Goal: Find specific page/section: Find specific page/section

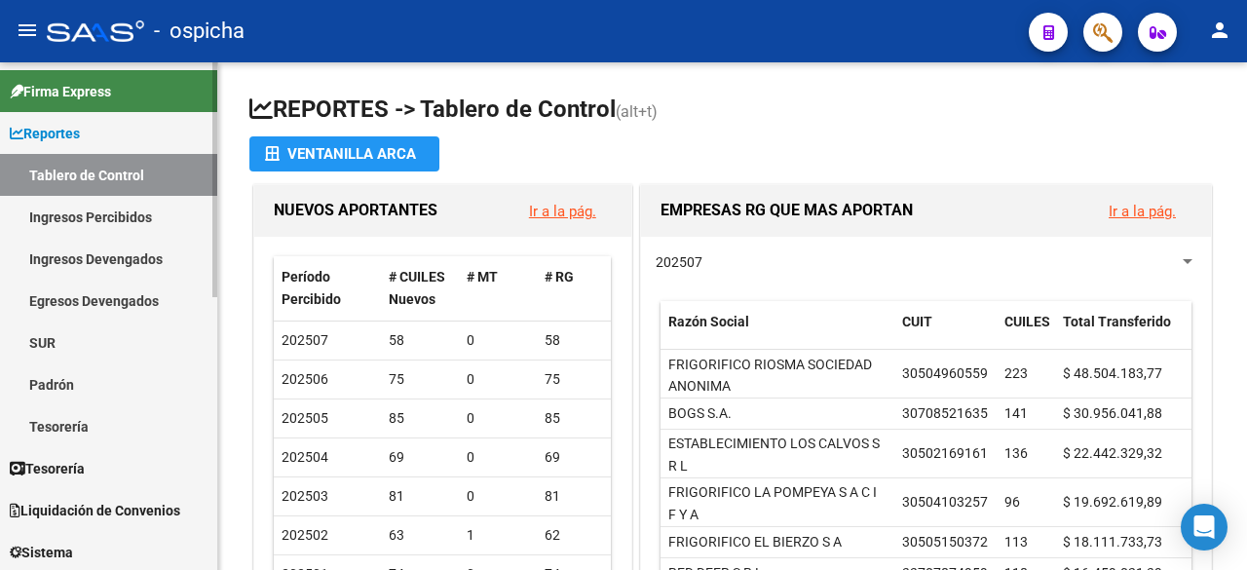
click at [66, 82] on span "Firma Express" at bounding box center [60, 91] width 101 height 21
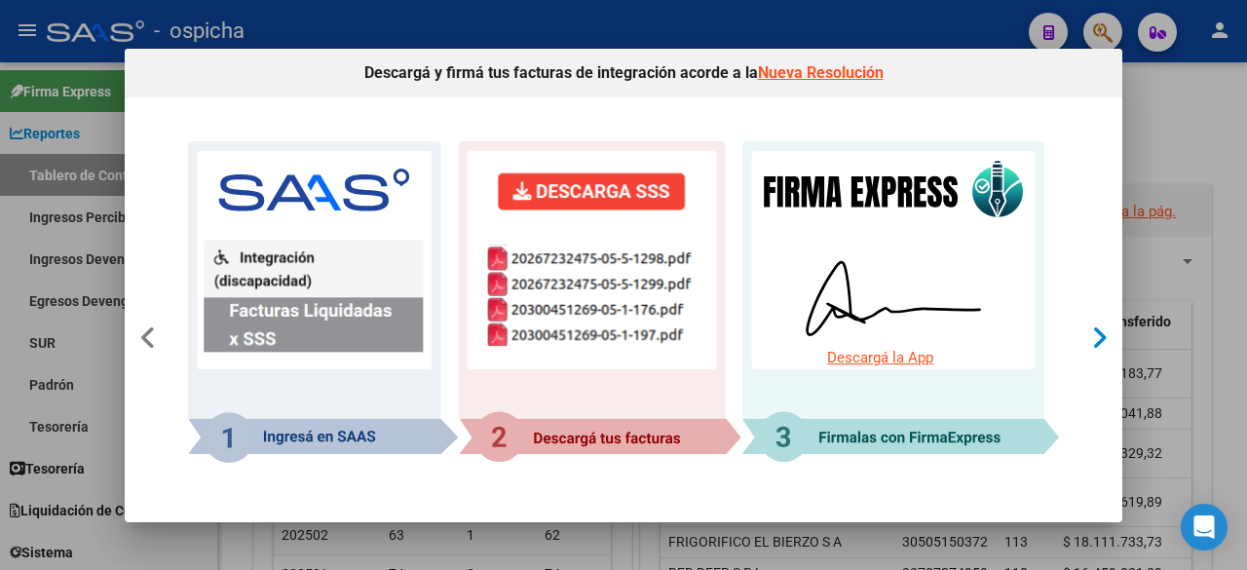
click at [1095, 334] on icon at bounding box center [1099, 337] width 17 height 27
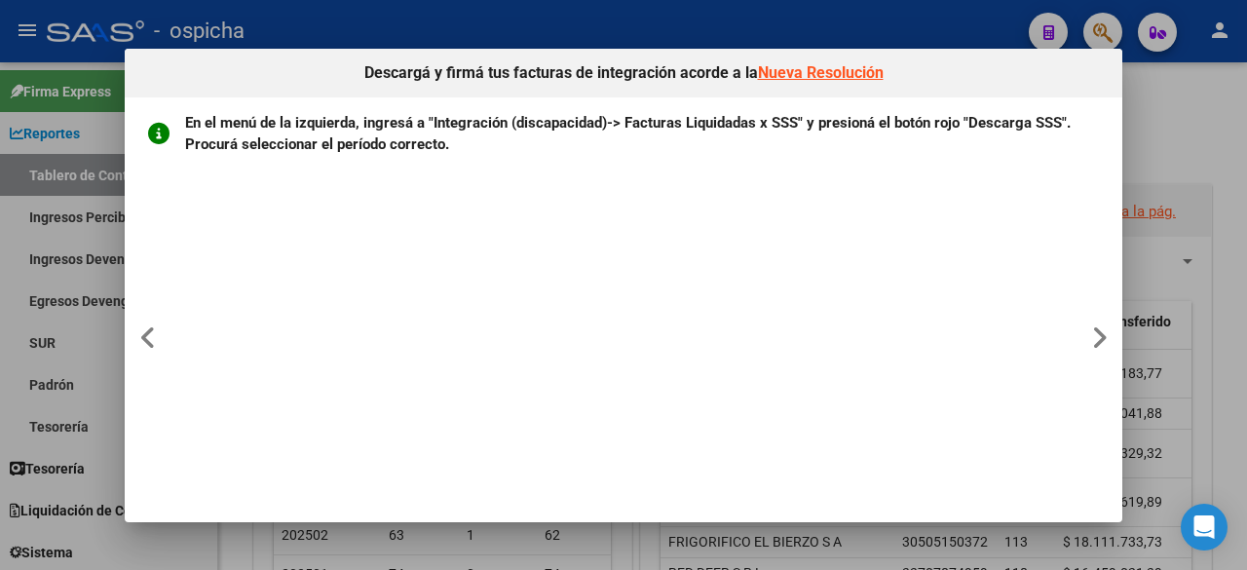
click at [1155, 167] on div at bounding box center [623, 285] width 1247 height 570
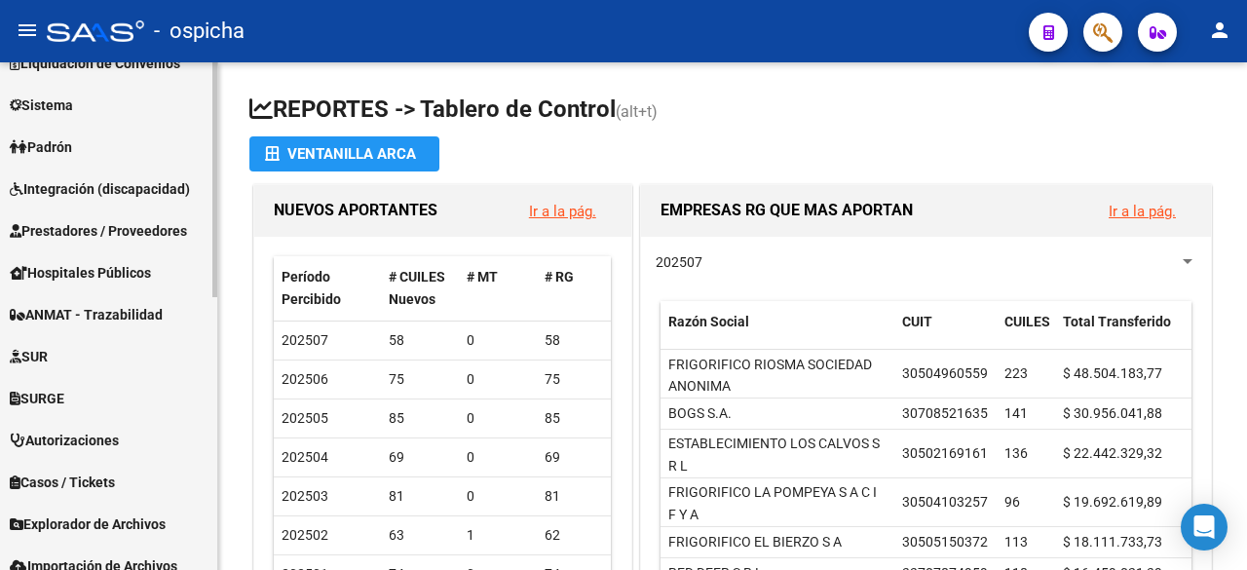
click at [196, 365] on div "Firma Express Reportes Tablero de Control Ingresos Percibidos Análisis de todos…" at bounding box center [111, 163] width 222 height 1097
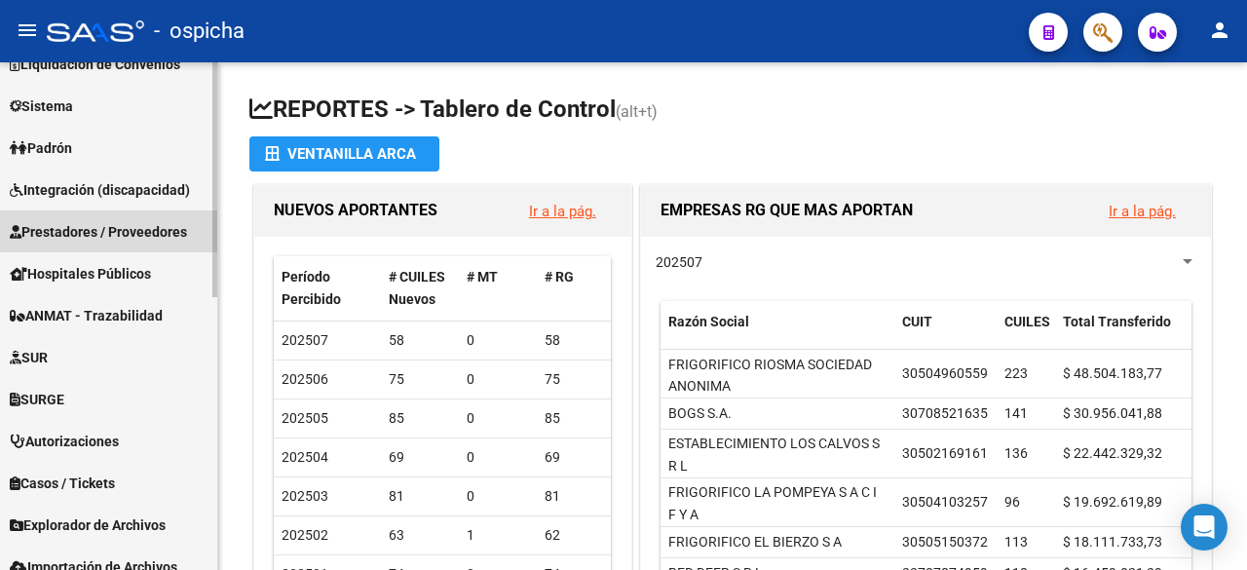
click at [100, 231] on span "Prestadores / Proveedores" at bounding box center [98, 231] width 177 height 21
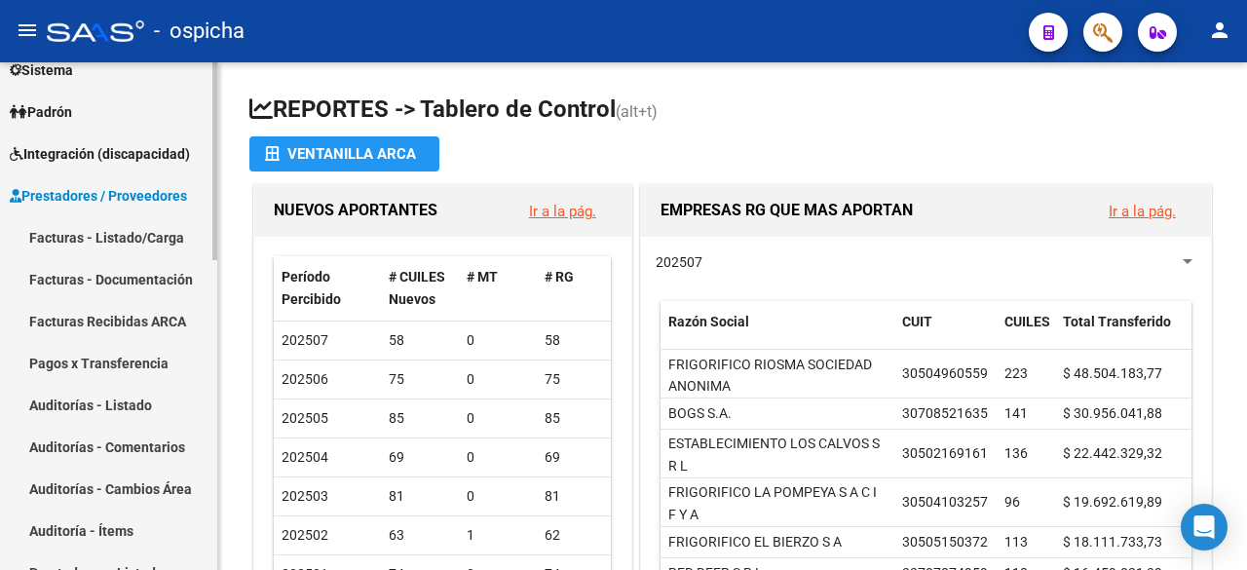
scroll to position [153, 0]
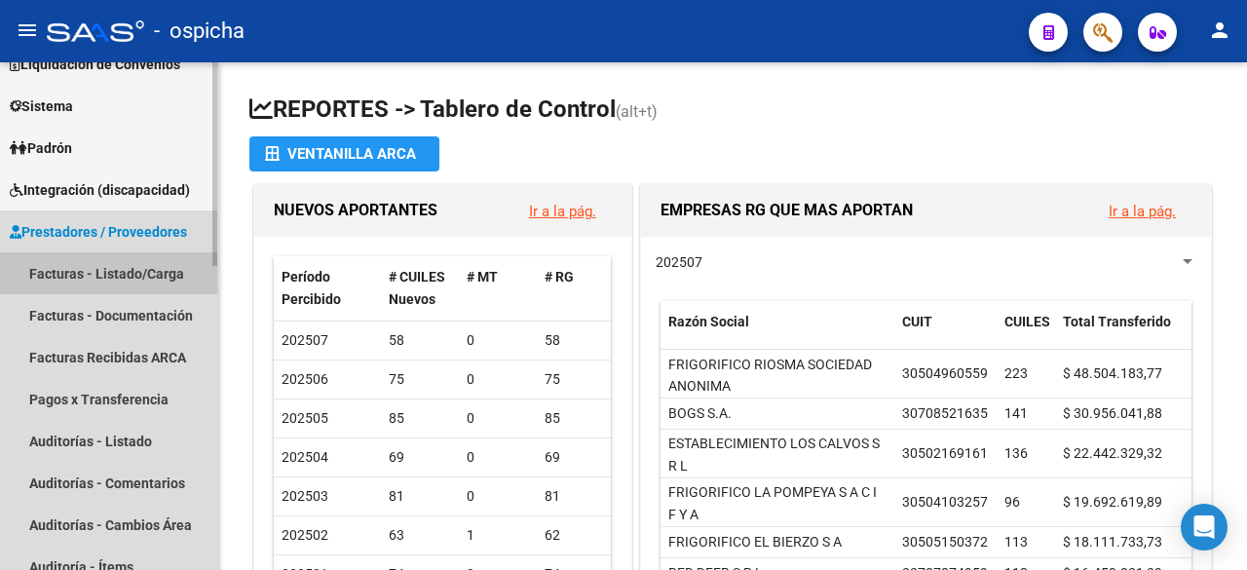
click at [114, 268] on link "Facturas - Listado/Carga" at bounding box center [108, 273] width 217 height 42
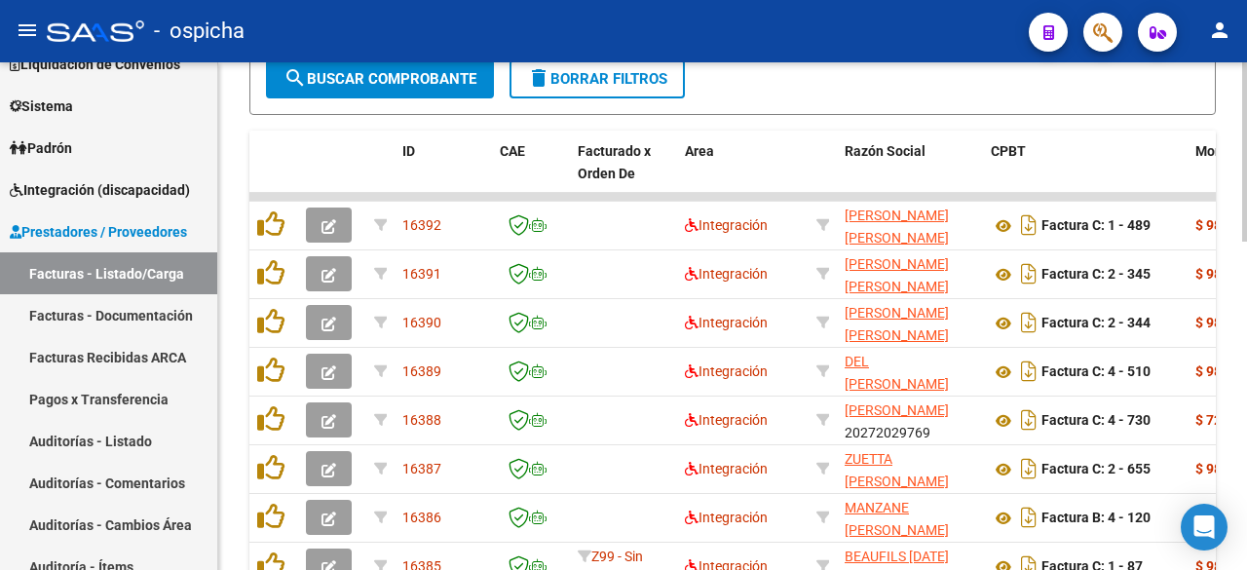
scroll to position [683, 0]
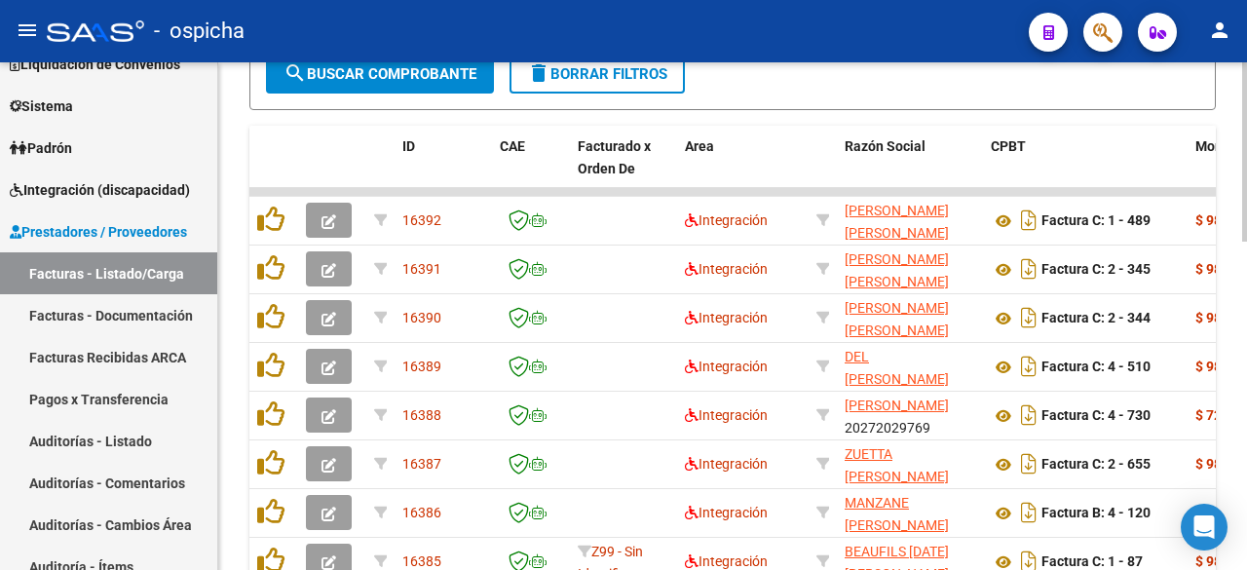
click at [1193, 389] on div "Video tutorial PRESTADORES -> Listado de CPBTs Emitidos por Prestadores / Prove…" at bounding box center [734, 91] width 1033 height 1422
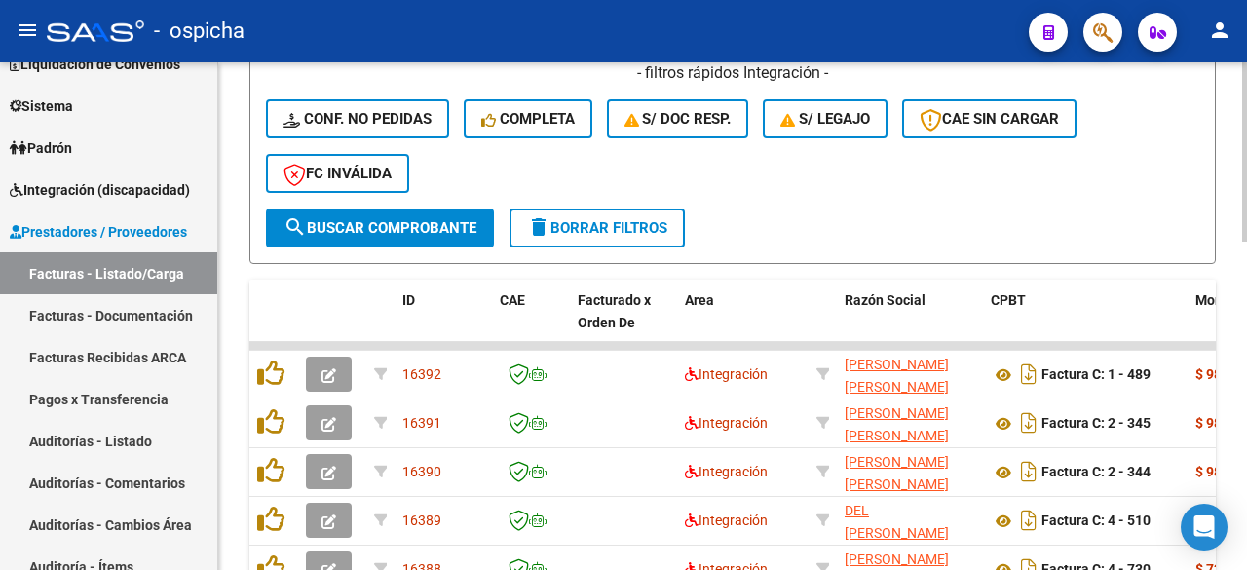
scroll to position [528, 0]
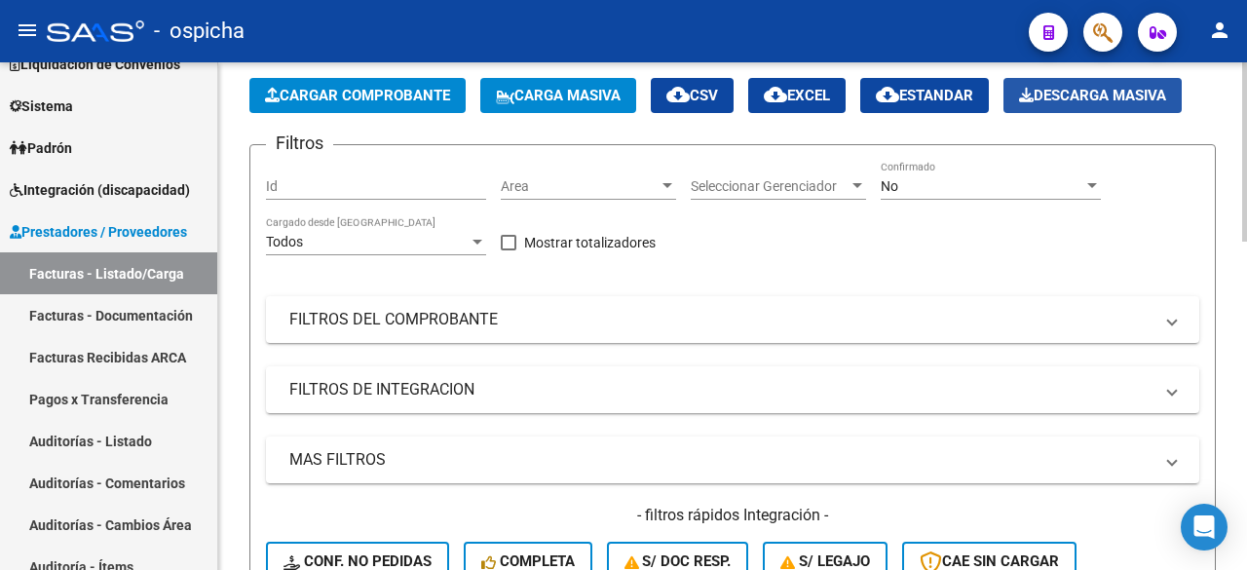
click at [1104, 89] on span "Descarga Masiva" at bounding box center [1092, 96] width 147 height 18
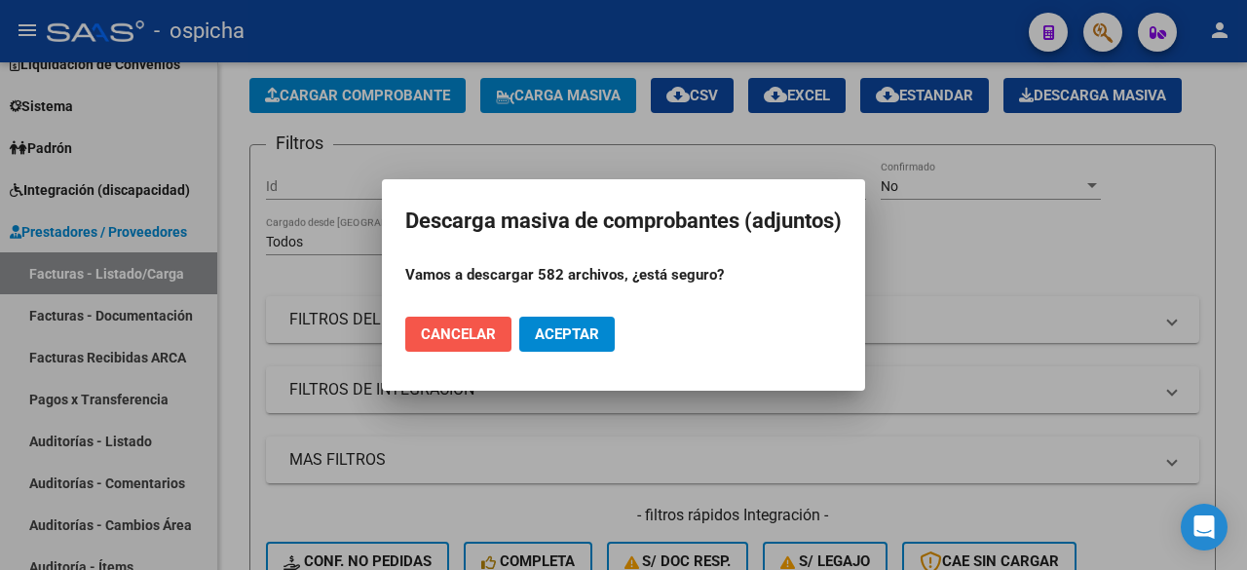
click at [485, 334] on span "Cancelar" at bounding box center [458, 334] width 75 height 18
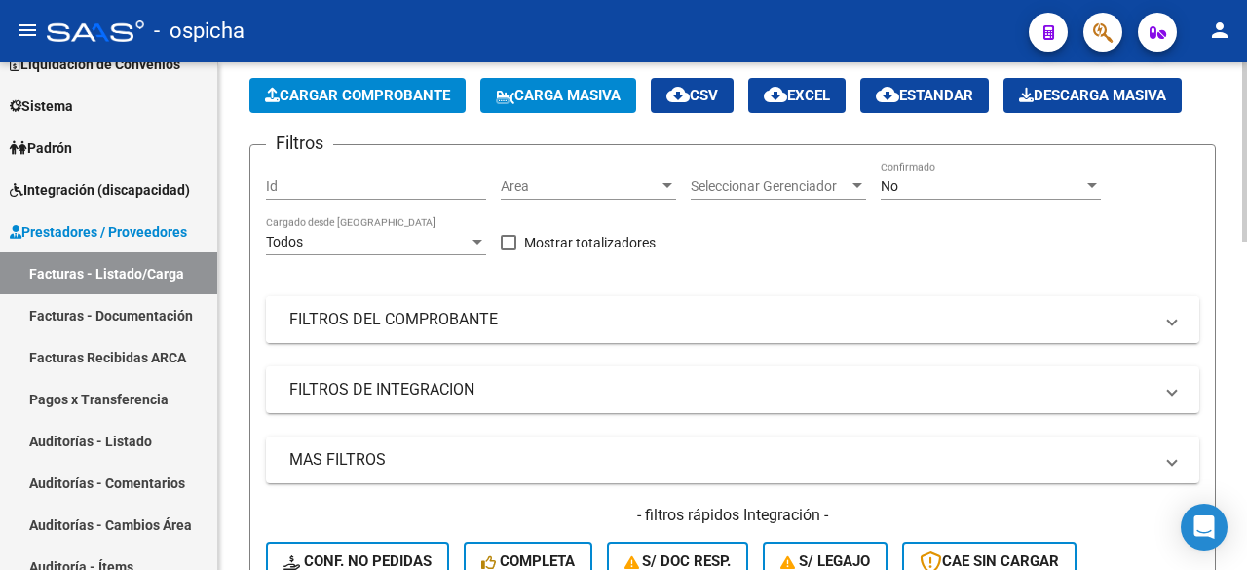
click at [765, 317] on mat-panel-title "FILTROS DEL COMPROBANTE" at bounding box center [720, 319] width 863 height 21
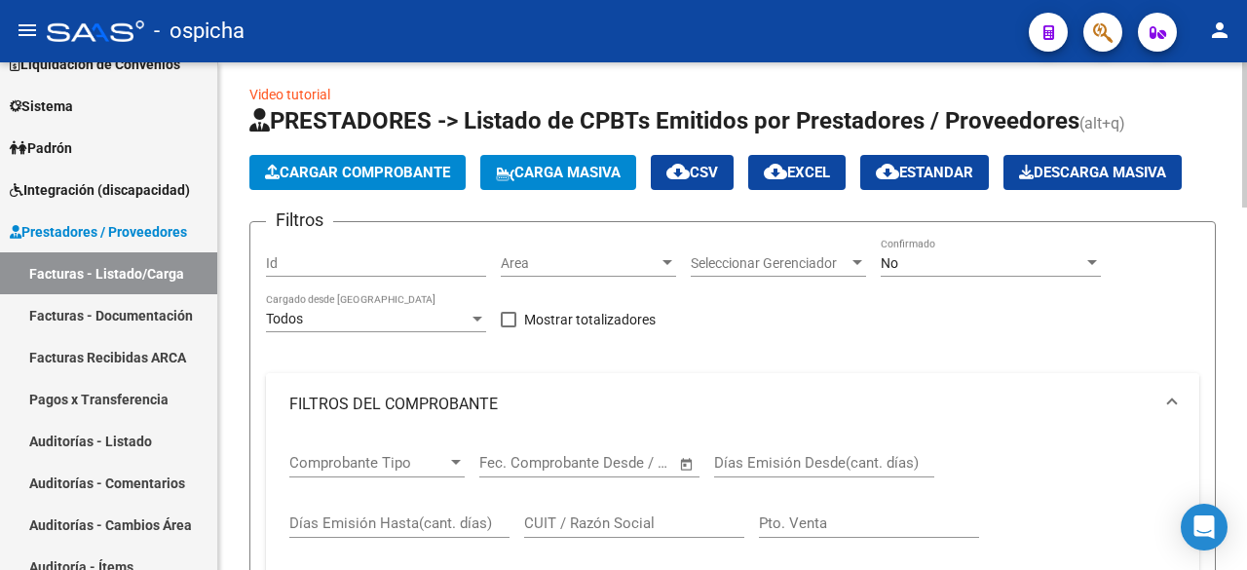
click at [1246, 184] on div at bounding box center [1244, 137] width 5 height 145
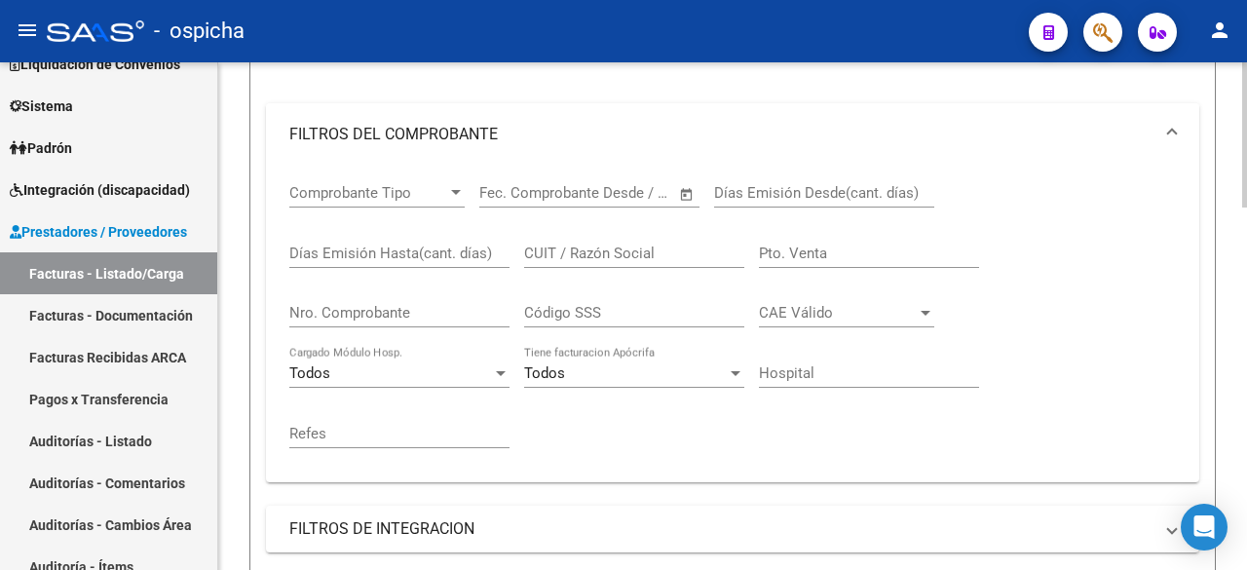
scroll to position [290, 0]
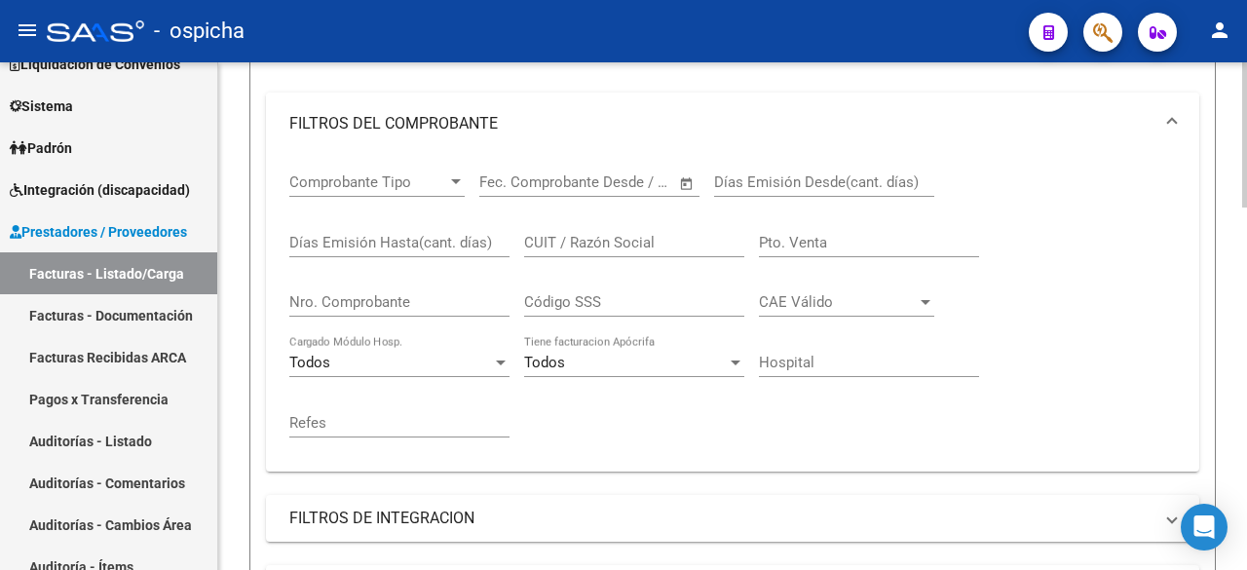
click at [646, 177] on input "text" at bounding box center [607, 182] width 94 height 18
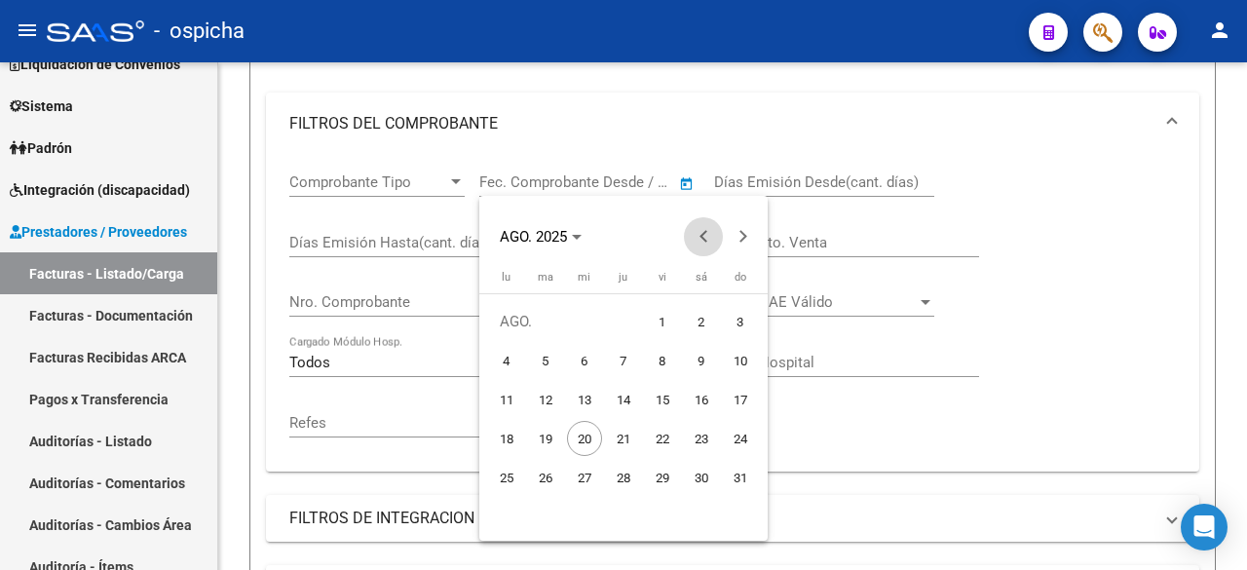
click at [699, 235] on span "Previous month" at bounding box center [703, 236] width 39 height 39
click at [621, 315] on span "1" at bounding box center [623, 321] width 35 height 35
type input "[DATE]"
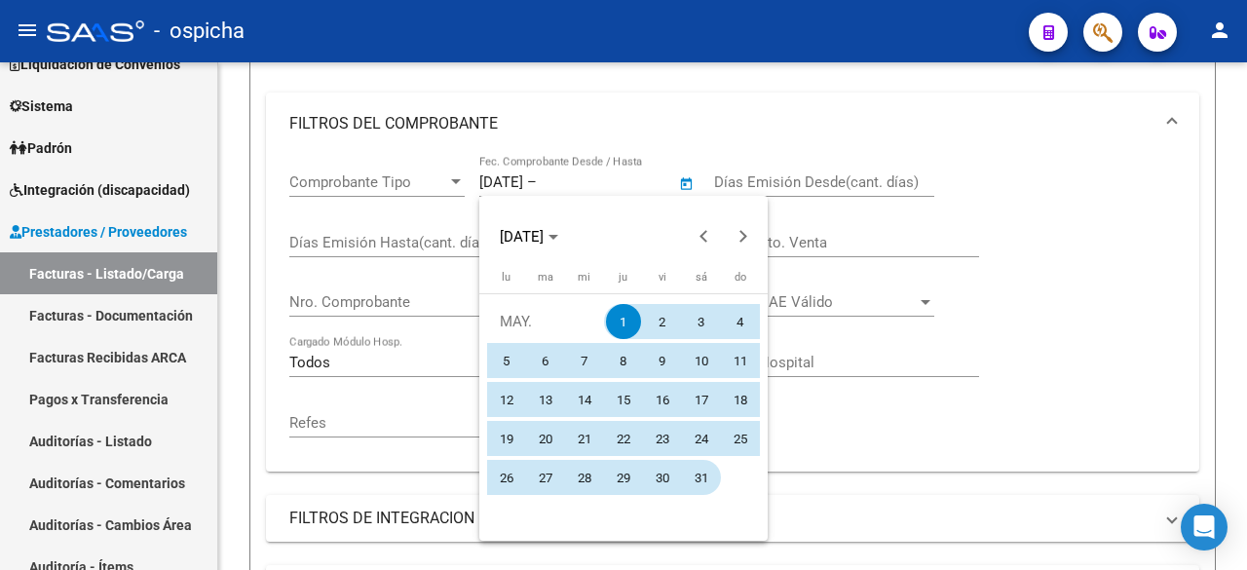
click at [695, 484] on span "31" at bounding box center [701, 477] width 35 height 35
type input "[DATE]"
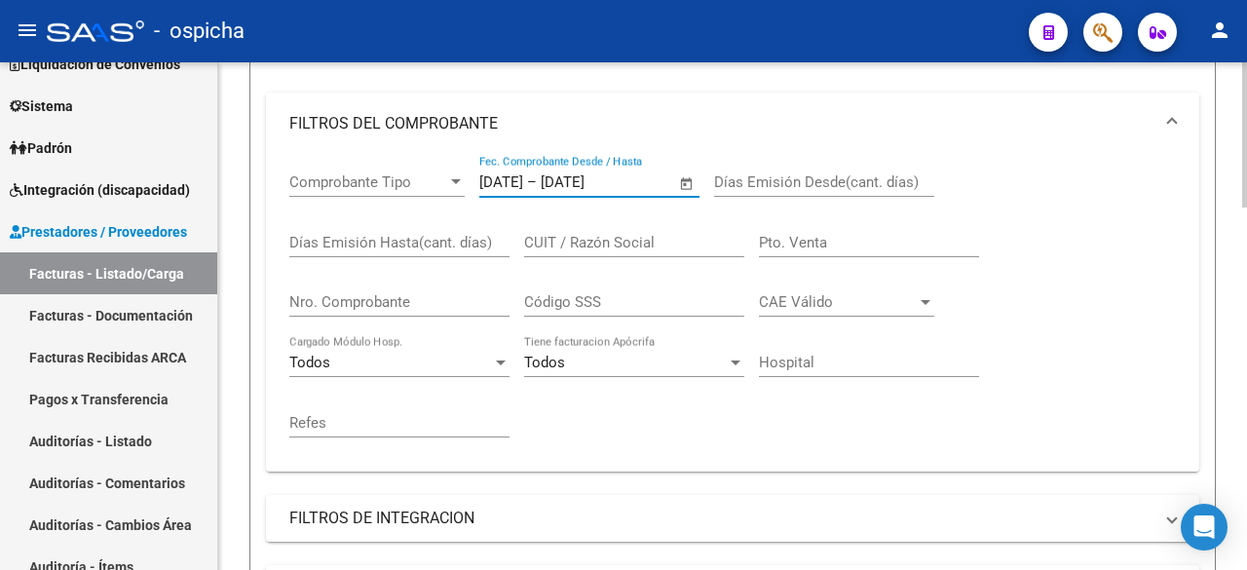
click at [884, 173] on input "Días Emisión Desde(cant. días)" at bounding box center [824, 182] width 220 height 18
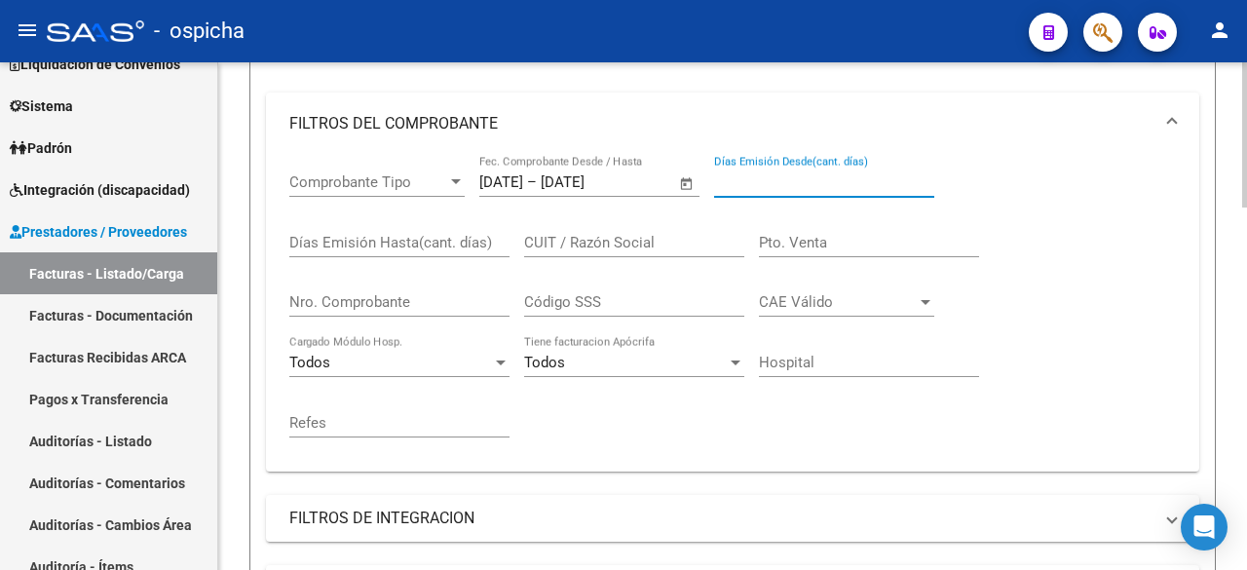
click at [1005, 89] on div "Filtros Id Area Area Seleccionar Gerenciador Seleccionar Gerenciador No Confirm…" at bounding box center [732, 368] width 933 height 822
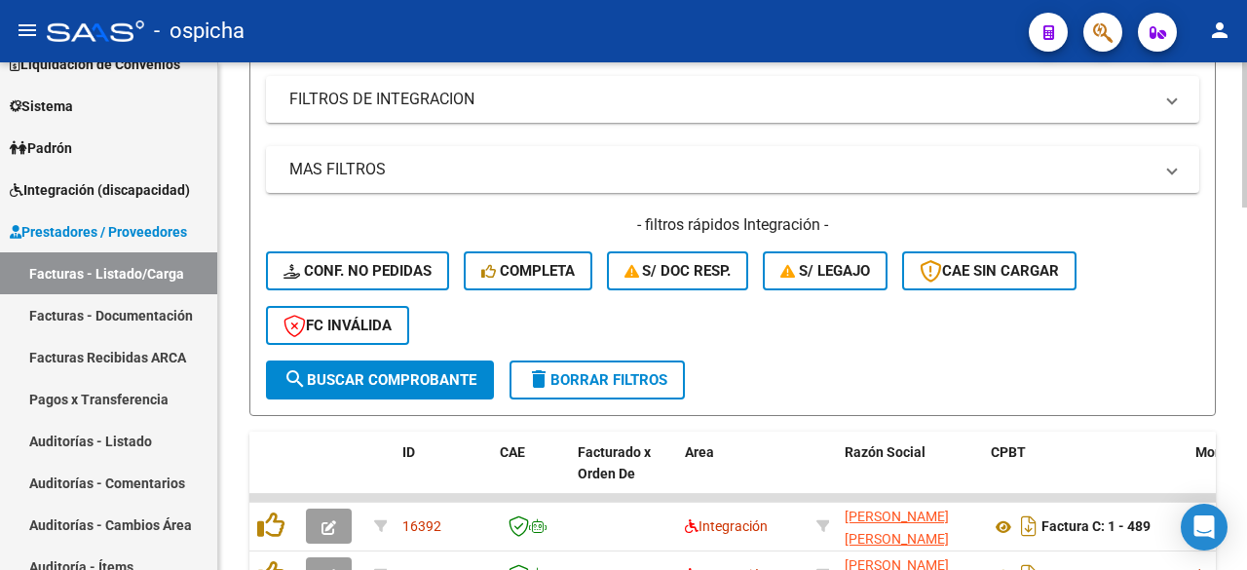
scroll to position [711, 0]
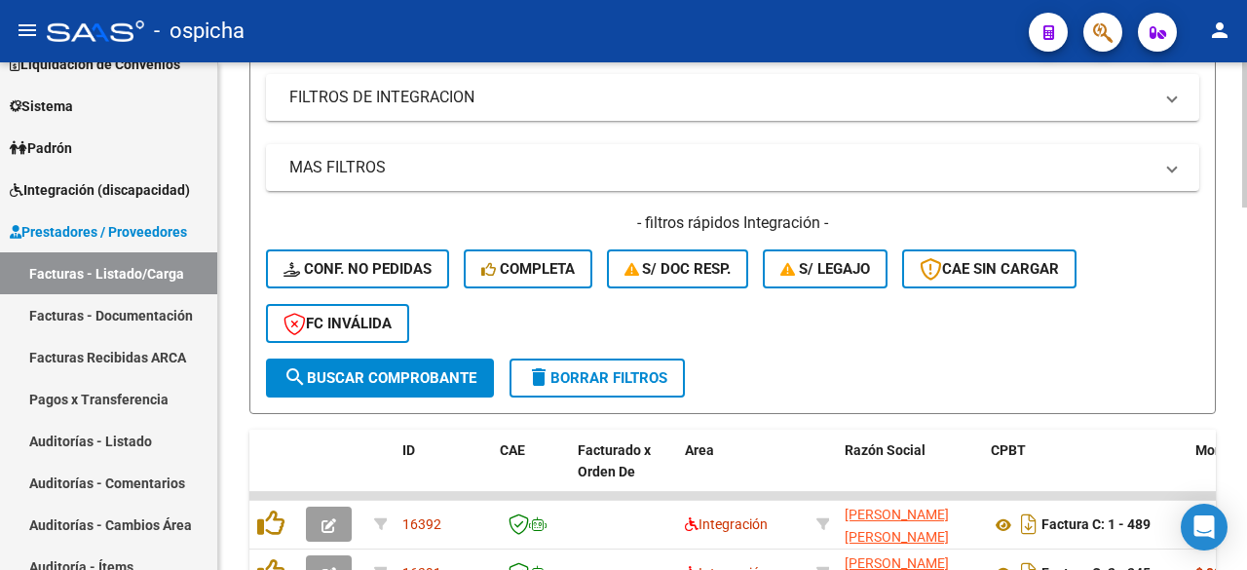
click at [1244, 368] on div at bounding box center [1244, 341] width 5 height 145
click at [356, 370] on span "search Buscar Comprobante" at bounding box center [379, 378] width 193 height 18
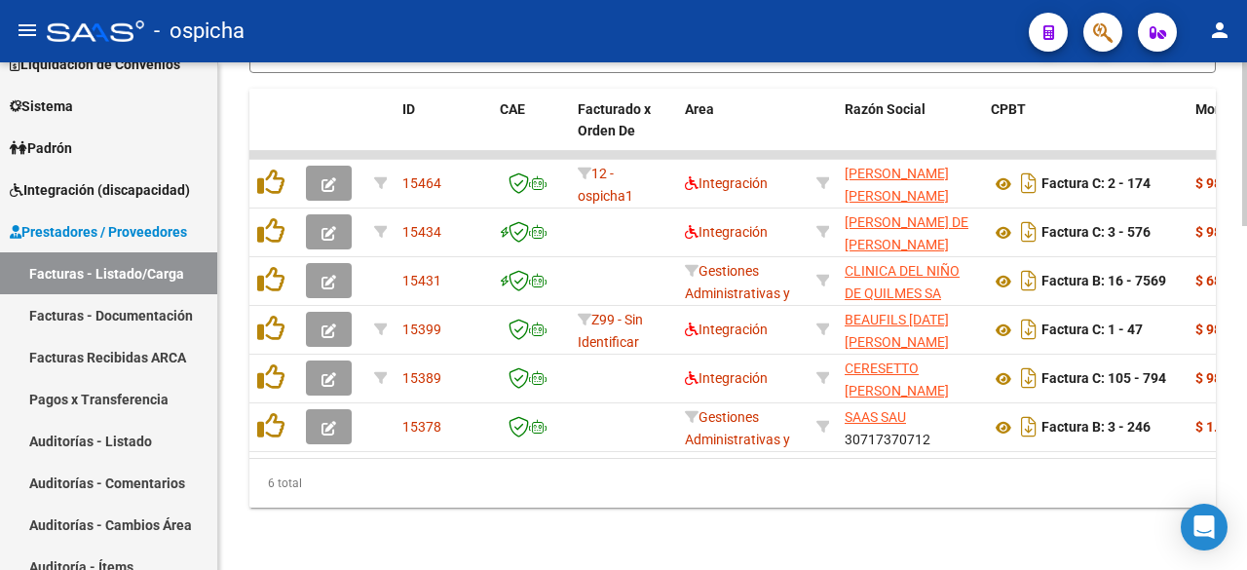
scroll to position [1065, 0]
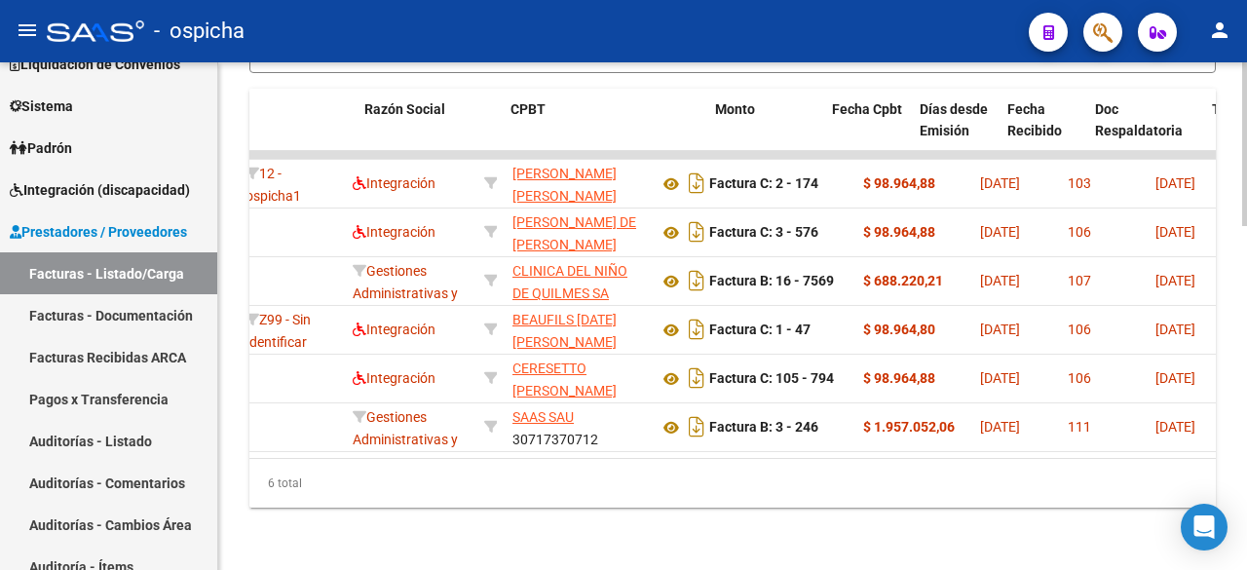
scroll to position [0, 0]
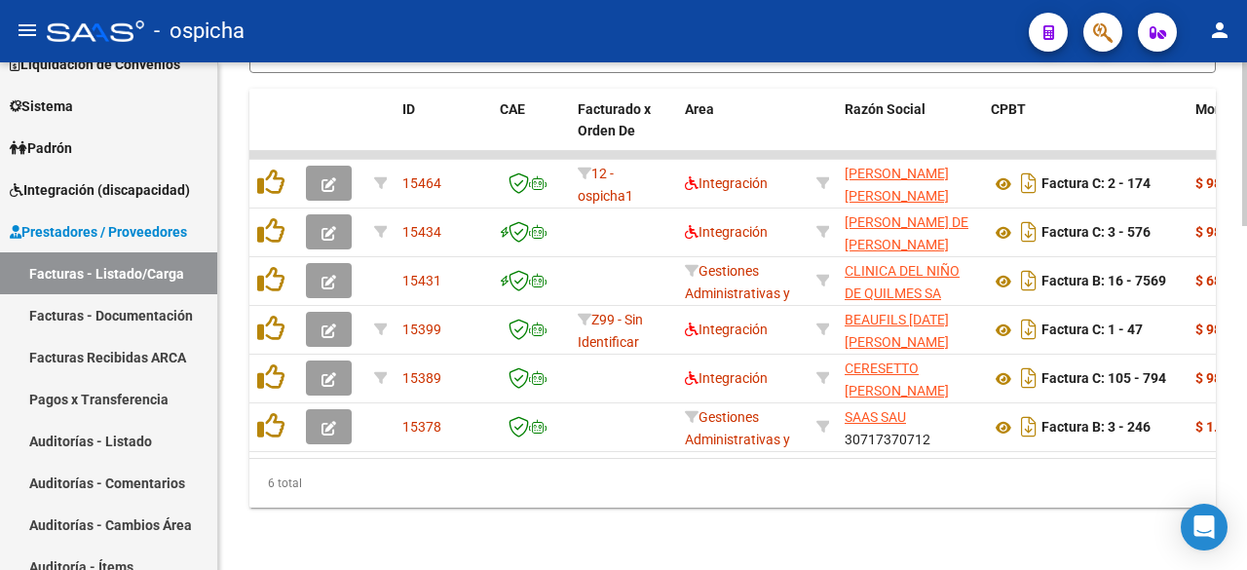
drag, startPoint x: 1241, startPoint y: 433, endPoint x: 1245, endPoint y: 422, distance: 12.3
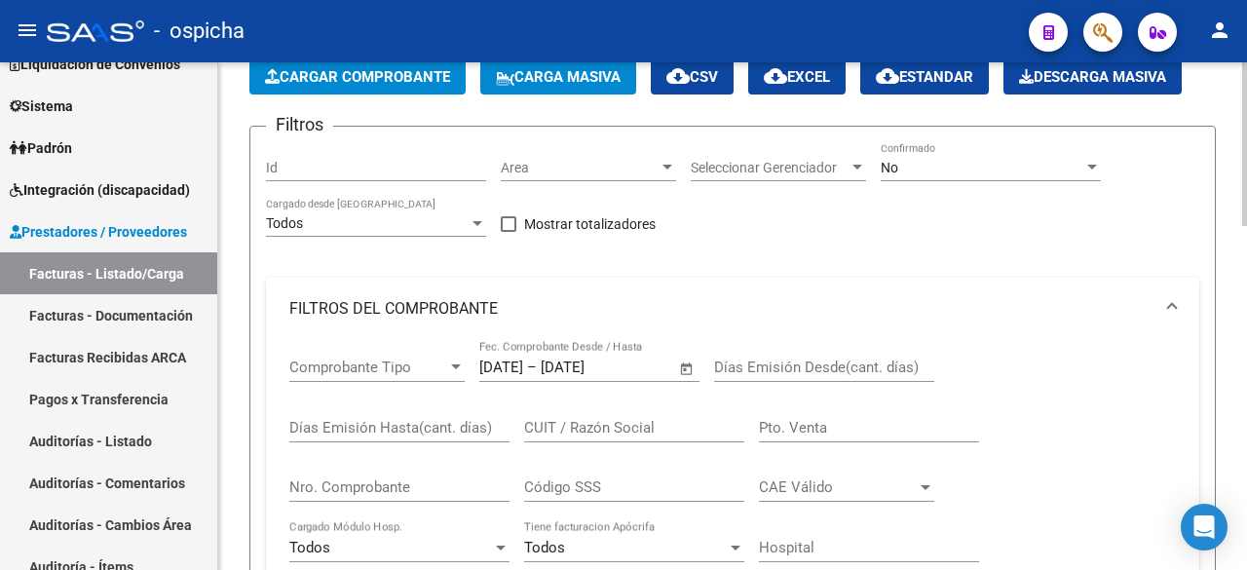
scroll to position [35, 0]
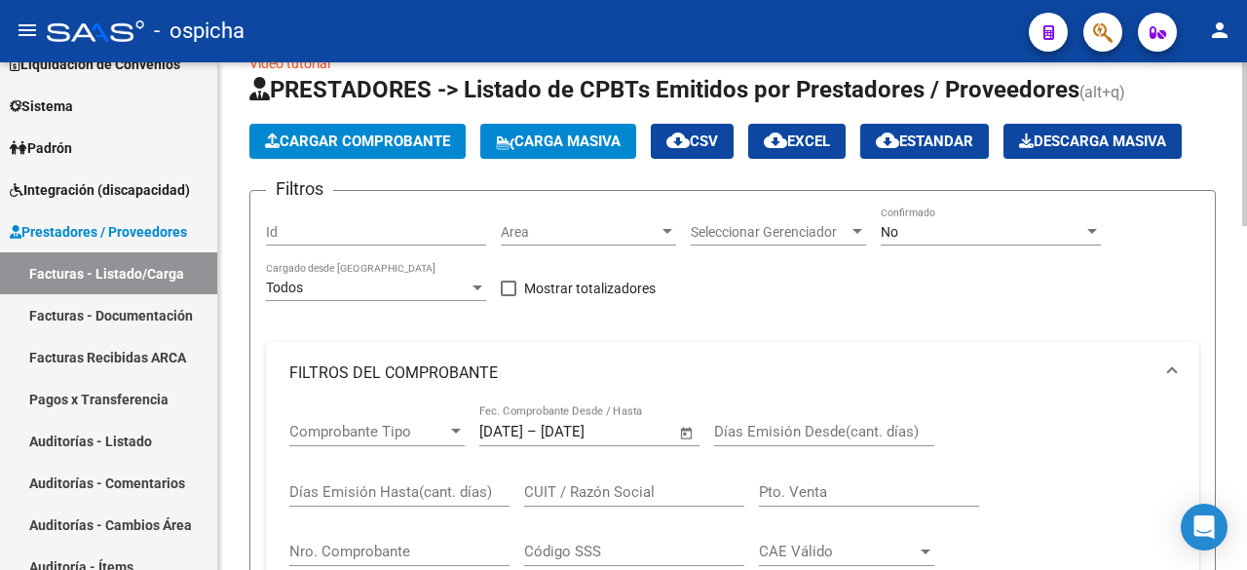
click at [1246, 89] on div at bounding box center [1244, 158] width 5 height 164
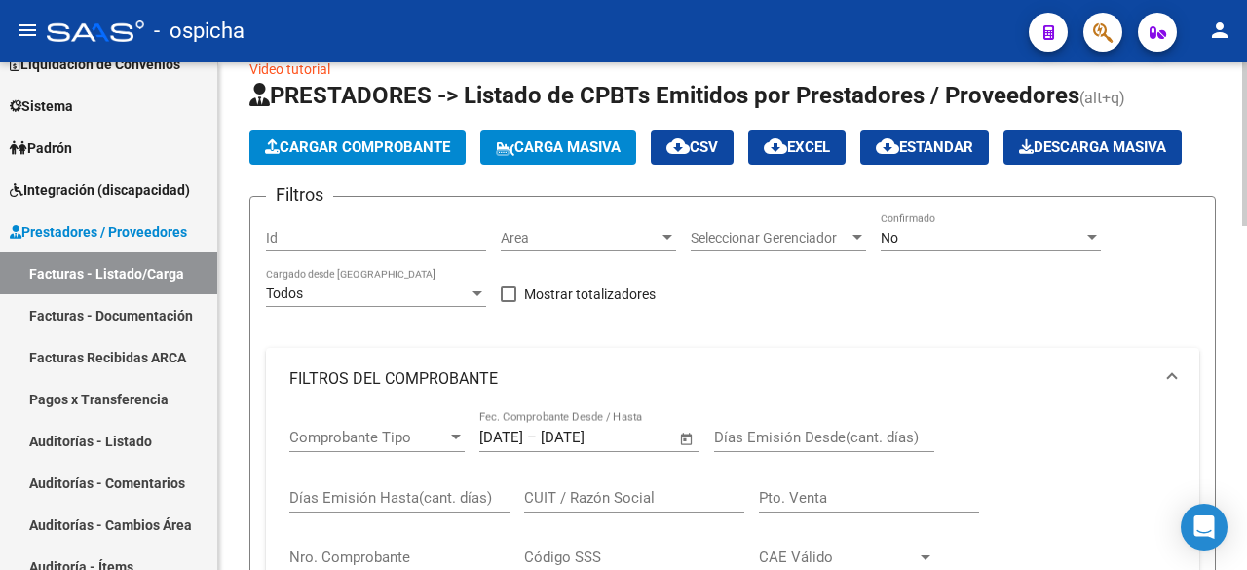
scroll to position [0, 0]
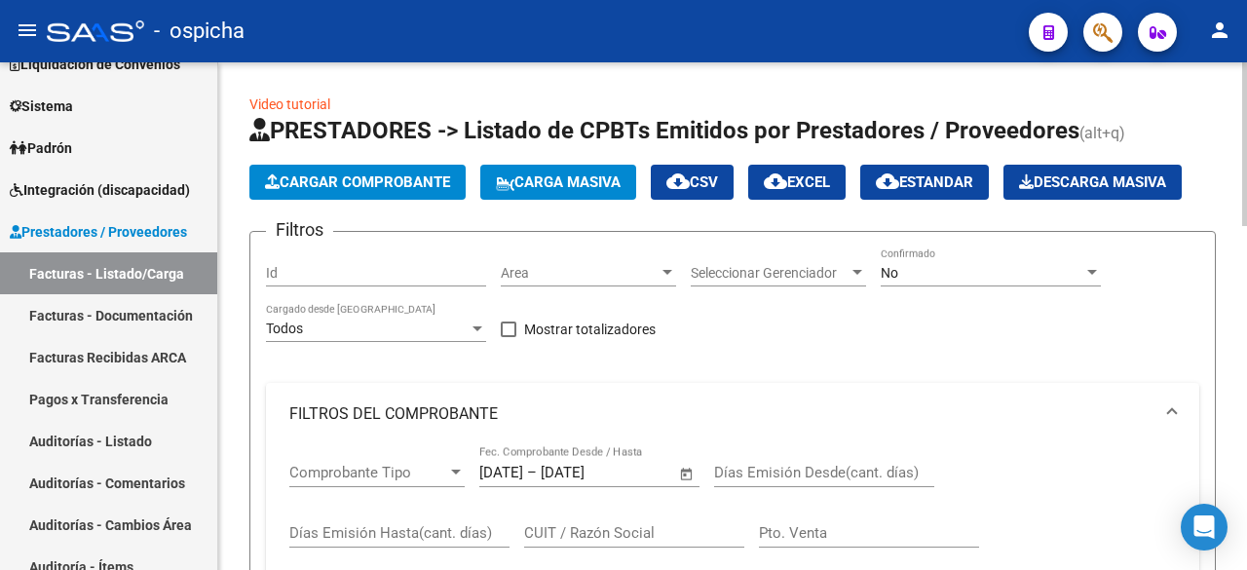
click at [1243, 100] on div at bounding box center [1244, 144] width 5 height 164
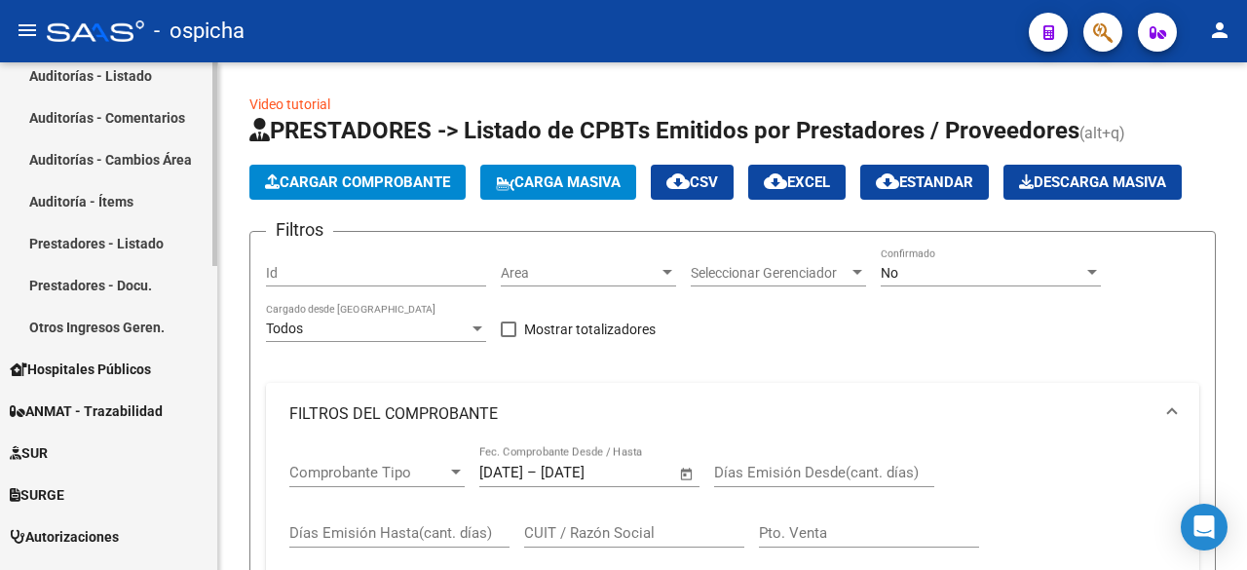
scroll to position [520, 0]
click at [208, 310] on div "Firma Express Reportes Tablero de Control Ingresos Percibidos Análisis de todos…" at bounding box center [111, 174] width 222 height 1264
drag, startPoint x: 217, startPoint y: 290, endPoint x: 216, endPoint y: 280, distance: 10.8
click at [216, 280] on mat-sidenav "Firma Express Reportes Tablero de Control Ingresos Percibidos Análisis de todos…" at bounding box center [109, 315] width 218 height 507
click at [216, 280] on div at bounding box center [214, 373] width 5 height 204
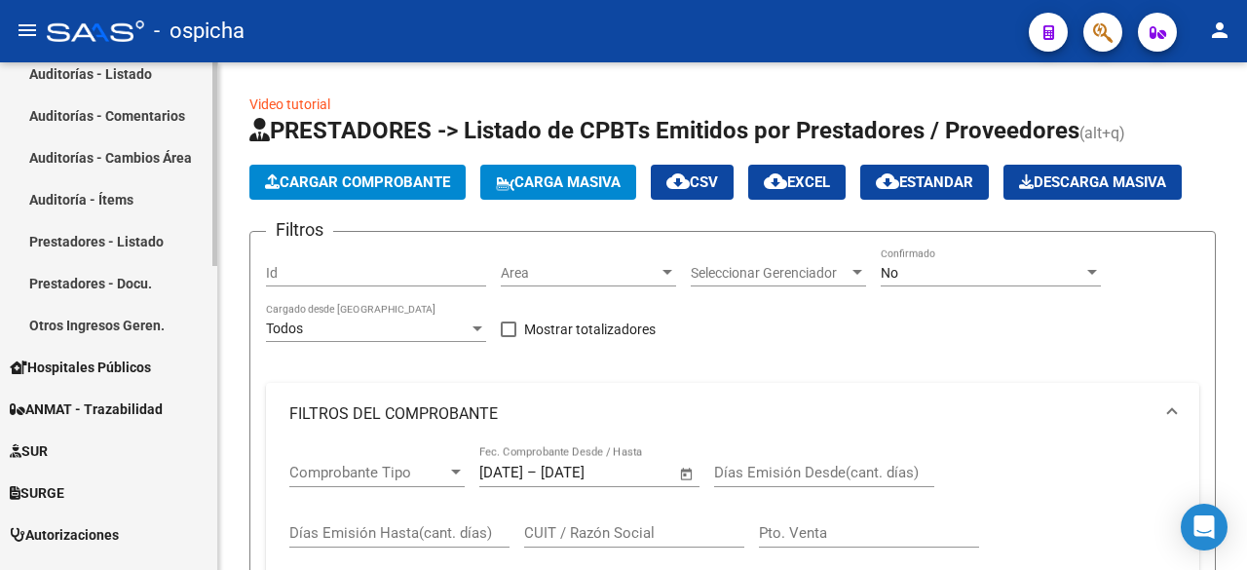
click at [216, 280] on div at bounding box center [214, 373] width 5 height 204
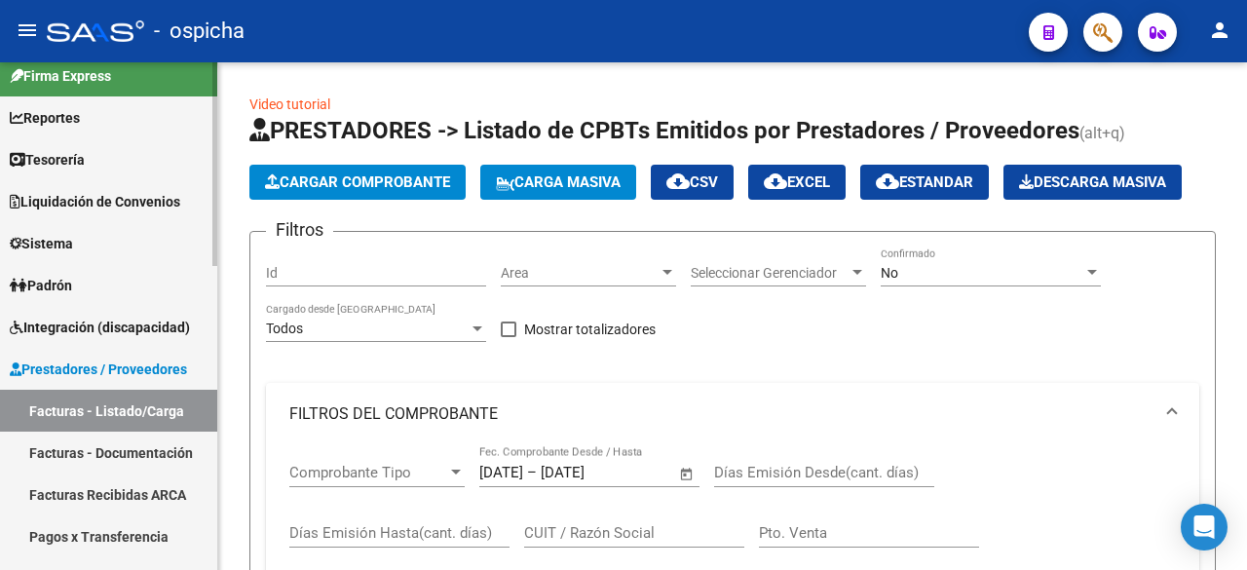
scroll to position [13, 0]
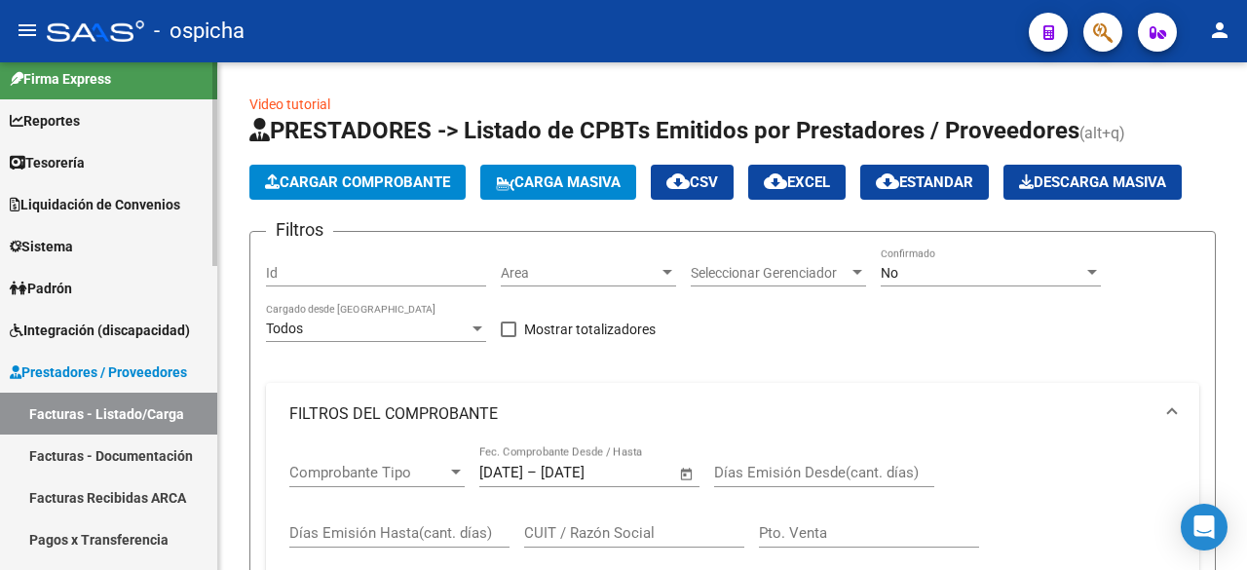
click at [216, 78] on div at bounding box center [214, 169] width 5 height 204
click at [89, 334] on span "Integración (discapacidad)" at bounding box center [100, 329] width 180 height 21
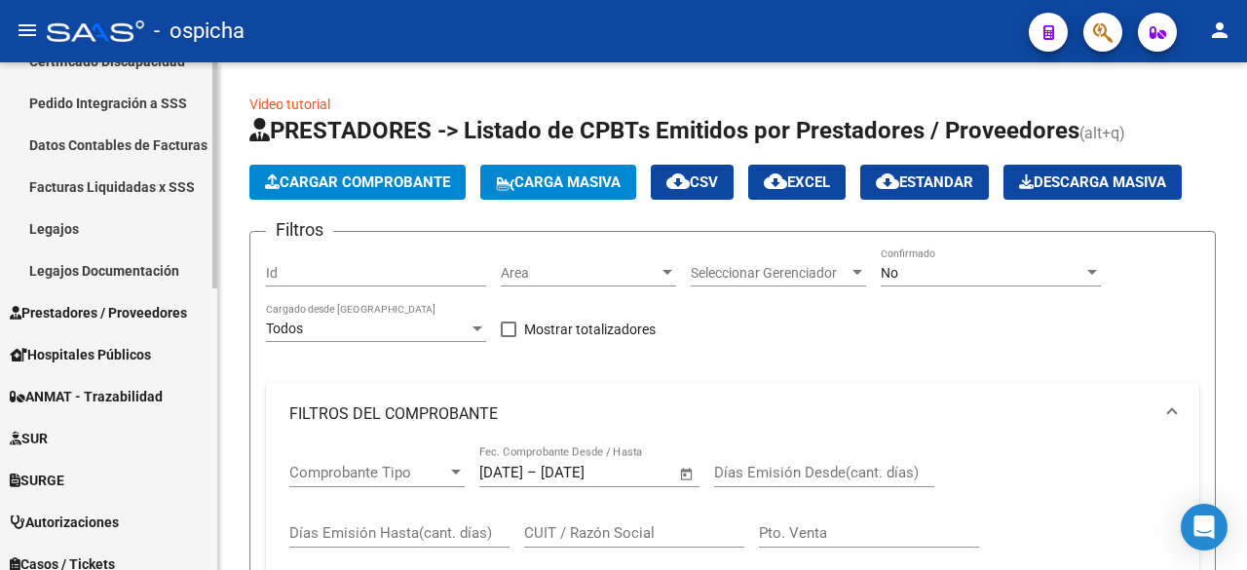
scroll to position [413, 0]
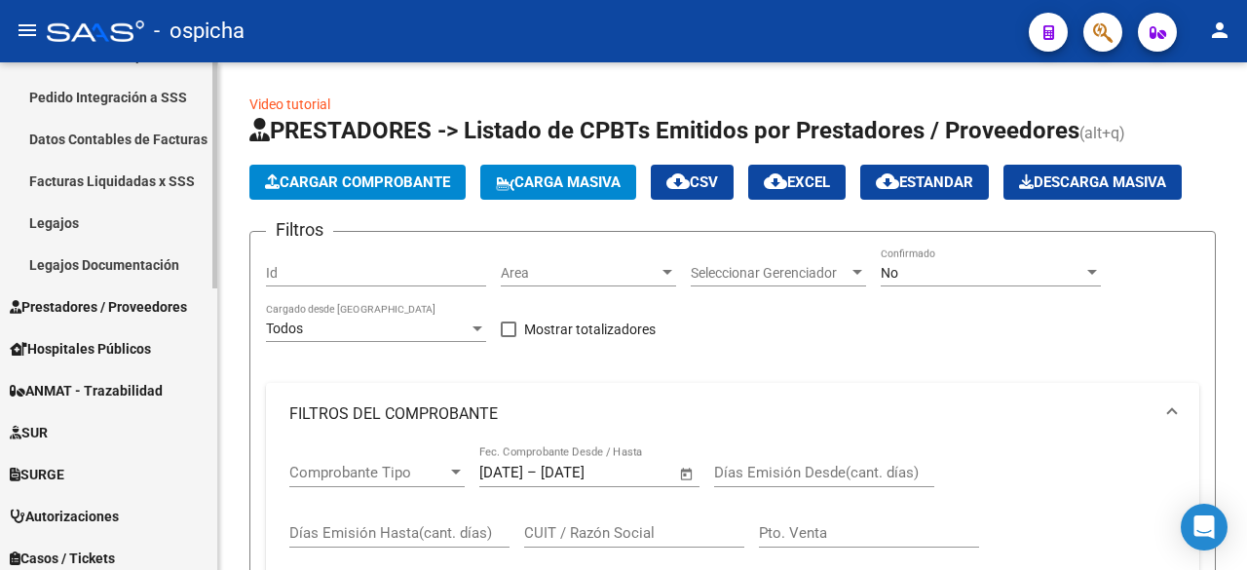
click at [199, 361] on div "Firma Express Reportes Tablero de Control Ingresos Percibidos Análisis de todos…" at bounding box center [111, 218] width 222 height 1139
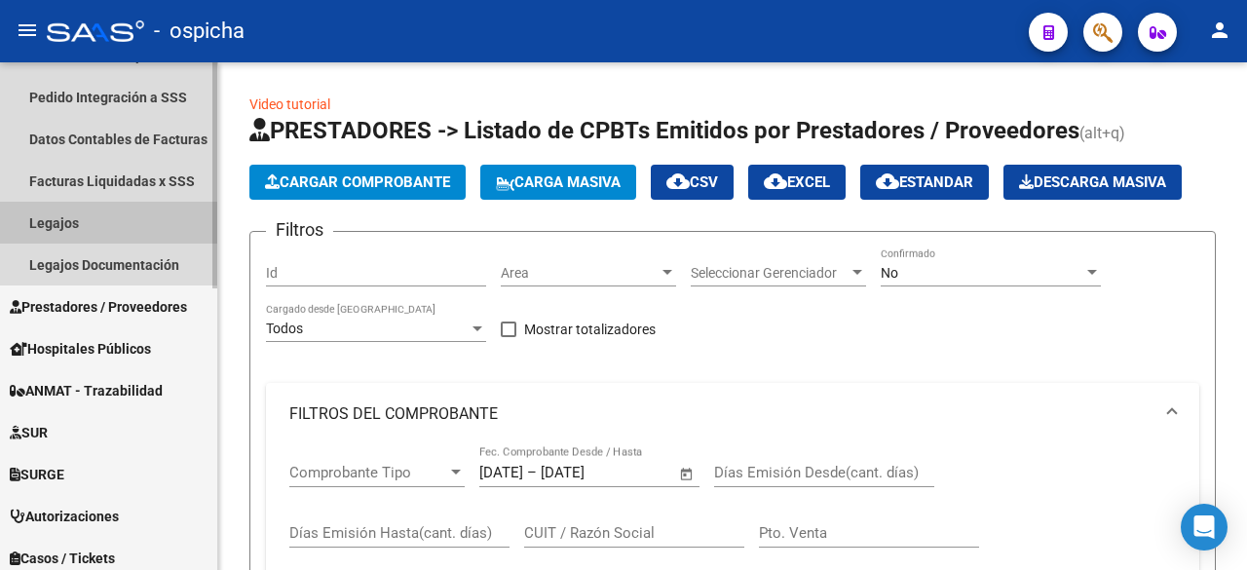
click at [56, 222] on link "Legajos" at bounding box center [108, 223] width 217 height 42
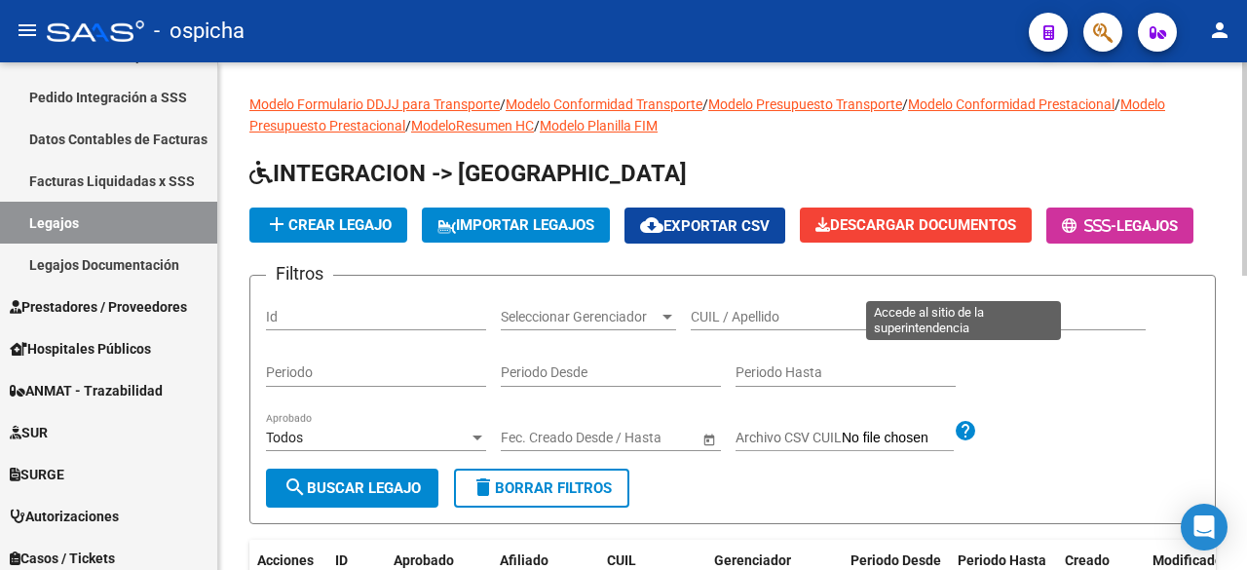
click at [1046, 243] on button "- Legajos" at bounding box center [1119, 225] width 147 height 36
